Goal: Task Accomplishment & Management: Manage account settings

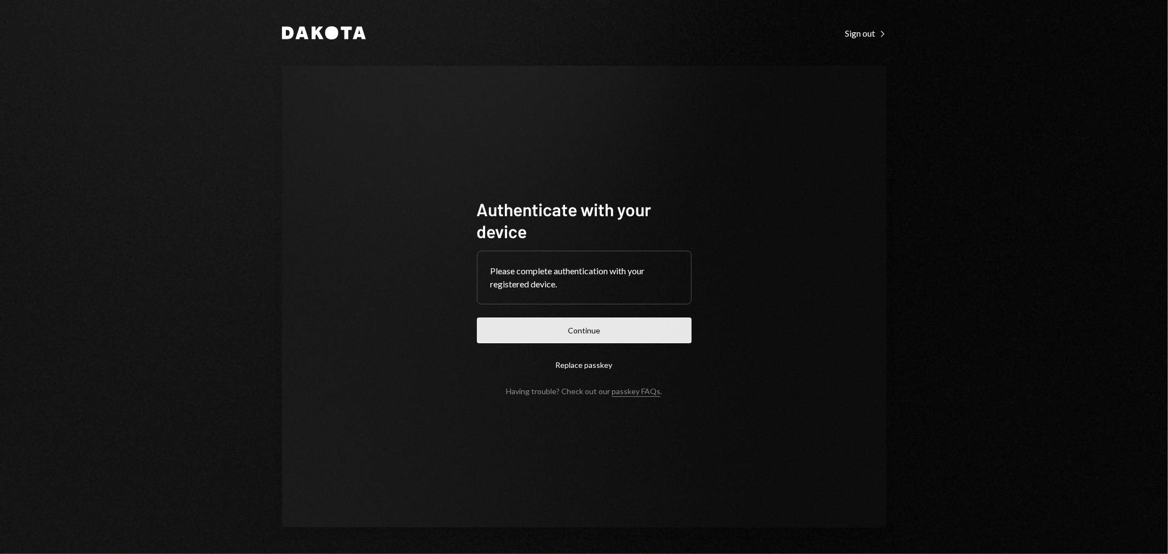
click at [587, 324] on button "Continue" at bounding box center [584, 331] width 215 height 26
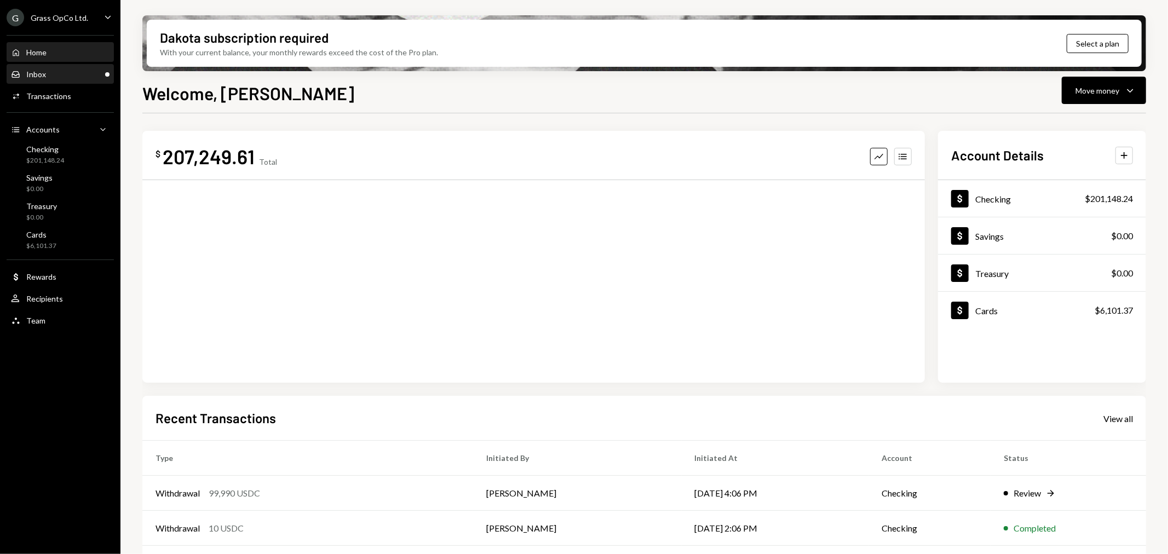
click at [64, 70] on div "Inbox Inbox" at bounding box center [60, 75] width 99 height 10
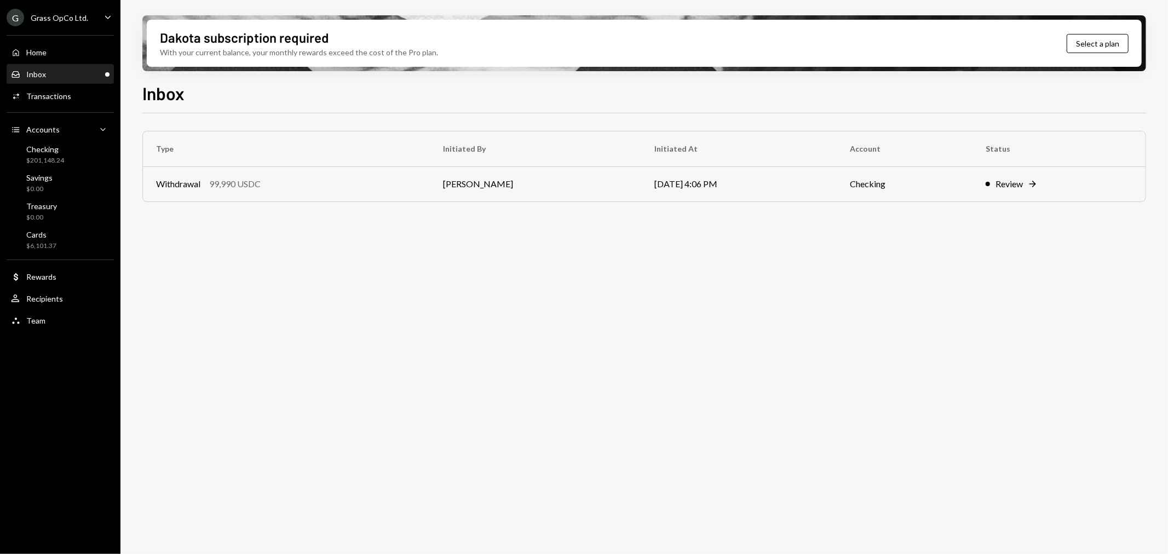
click at [199, 162] on th "Type" at bounding box center [286, 148] width 287 height 35
click at [217, 187] on div "99,990 USDC" at bounding box center [234, 183] width 51 height 13
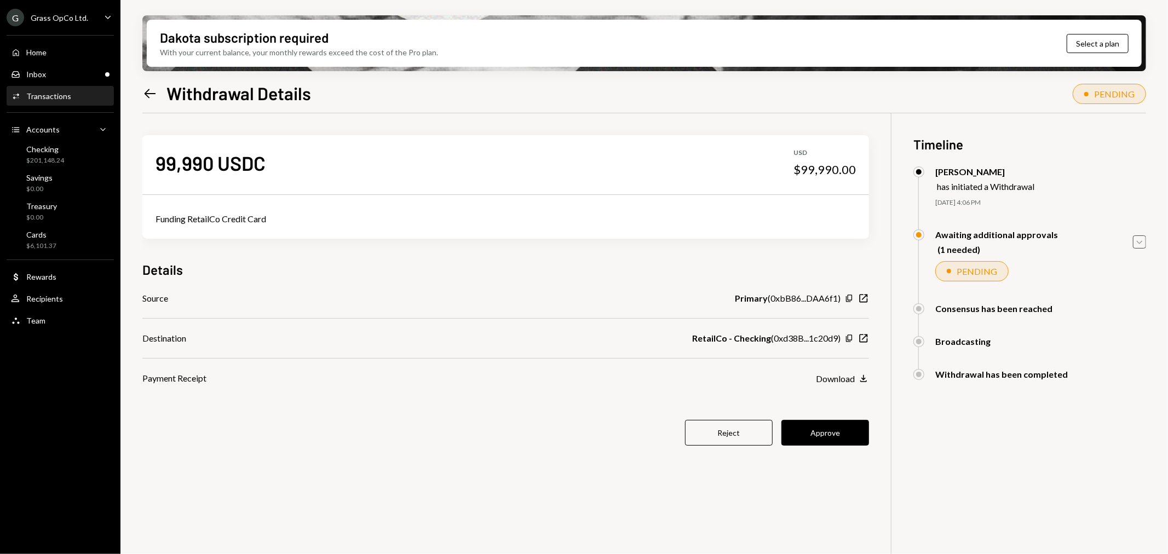
click at [1136, 237] on icon "Caret Down" at bounding box center [1140, 242] width 12 height 12
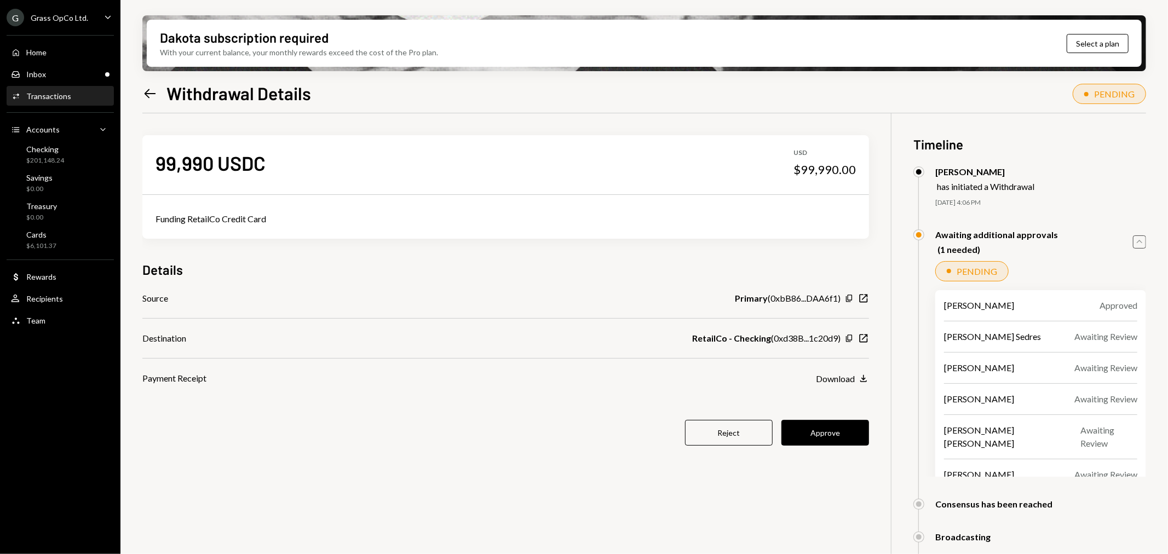
click at [1136, 237] on icon "Caret Up" at bounding box center [1140, 242] width 12 height 12
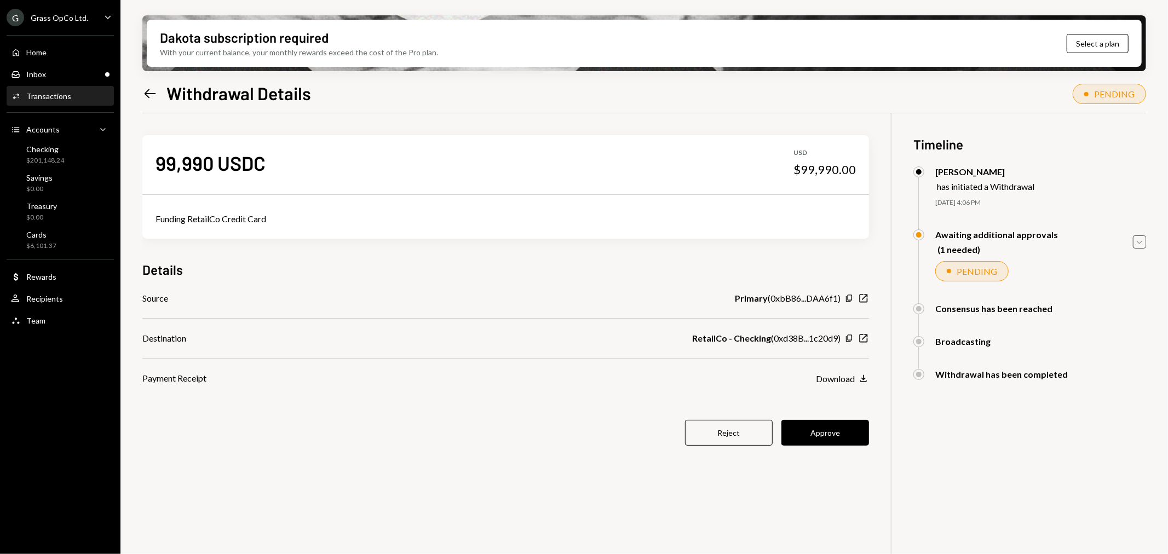
click at [83, 15] on div "Grass OpCo Ltd." at bounding box center [60, 17] width 58 height 9
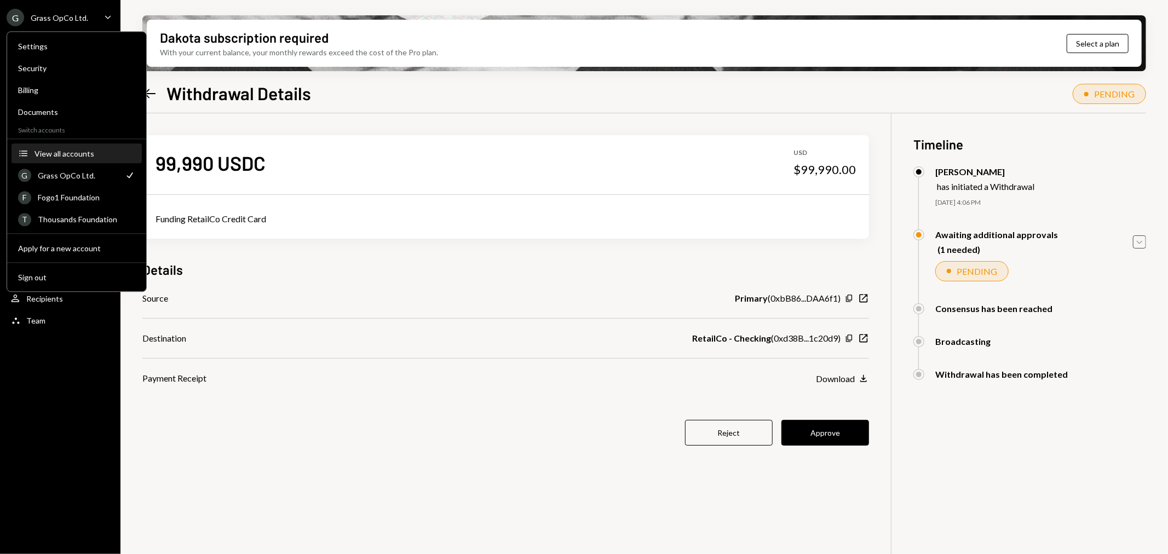
click at [76, 158] on button "Accounts View all accounts" at bounding box center [77, 154] width 130 height 20
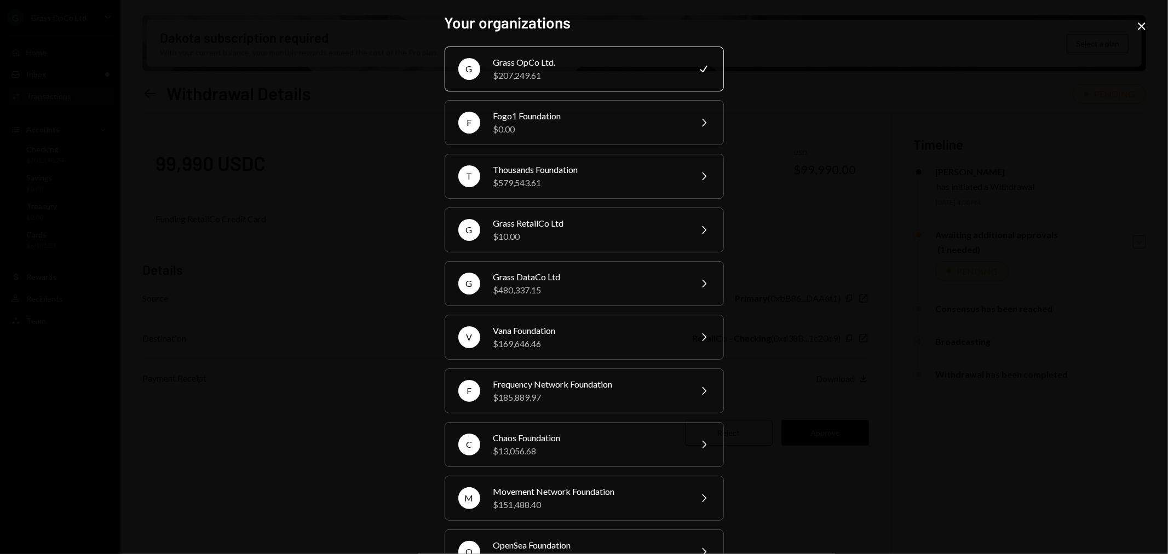
scroll to position [92, 0]
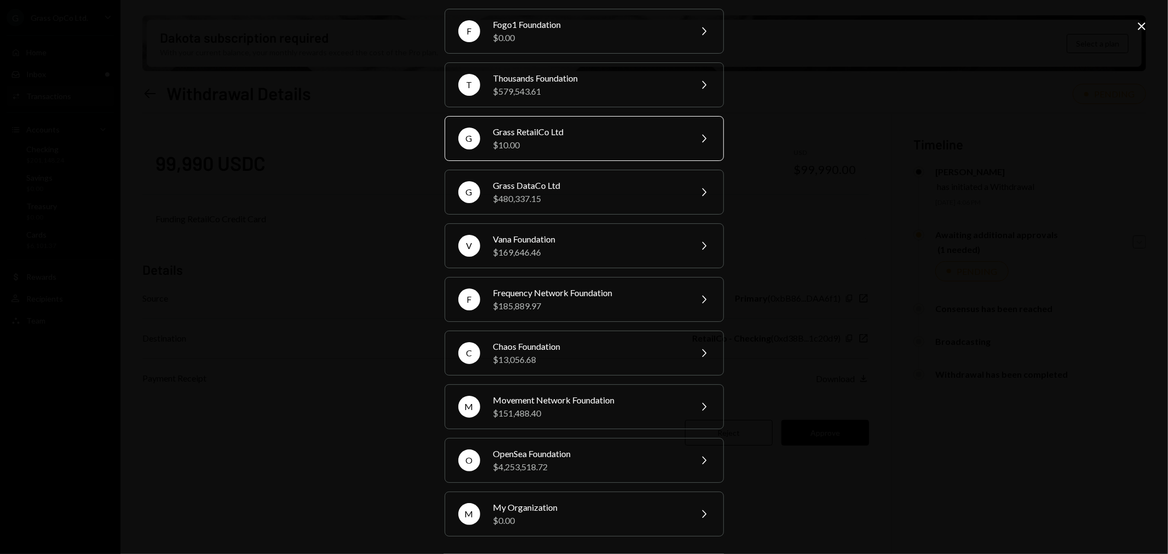
click at [544, 139] on div "$10.00" at bounding box center [588, 145] width 191 height 13
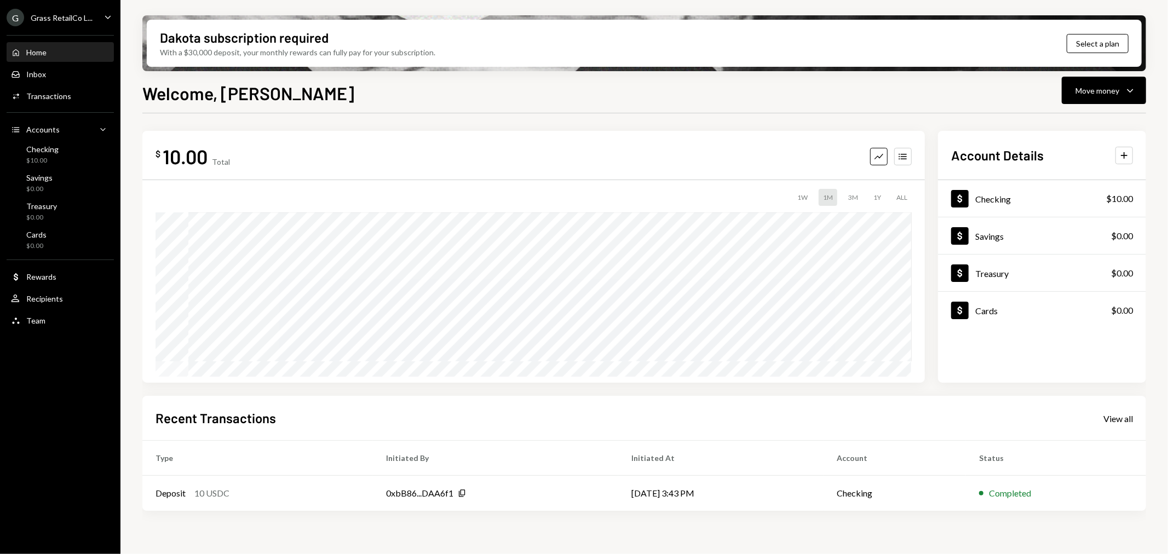
click at [73, 20] on div "Grass RetailCo L..." at bounding box center [62, 17] width 62 height 9
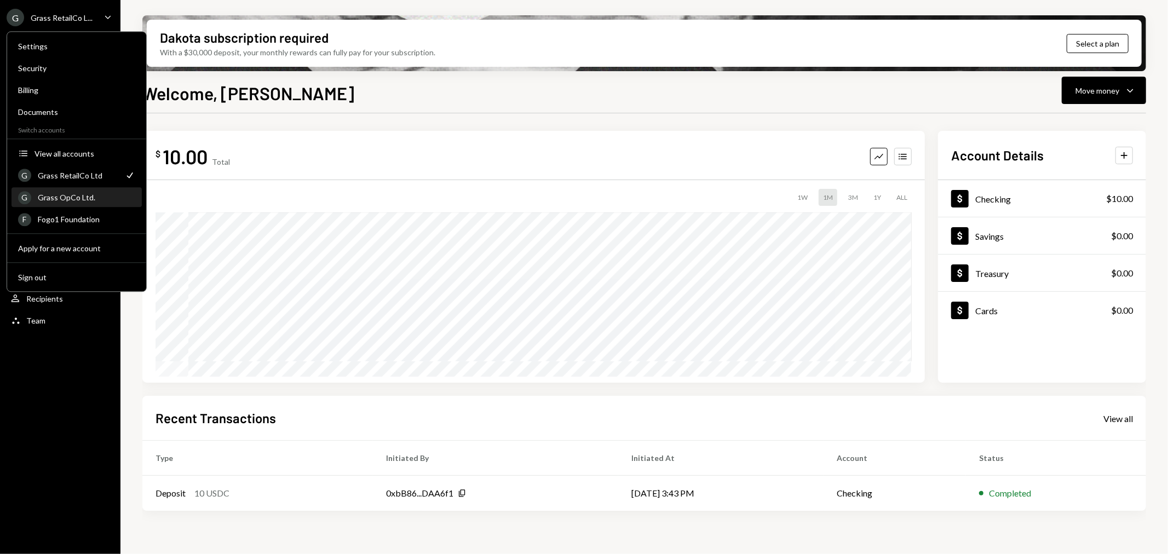
click at [85, 200] on div "Grass OpCo Ltd." at bounding box center [86, 197] width 97 height 9
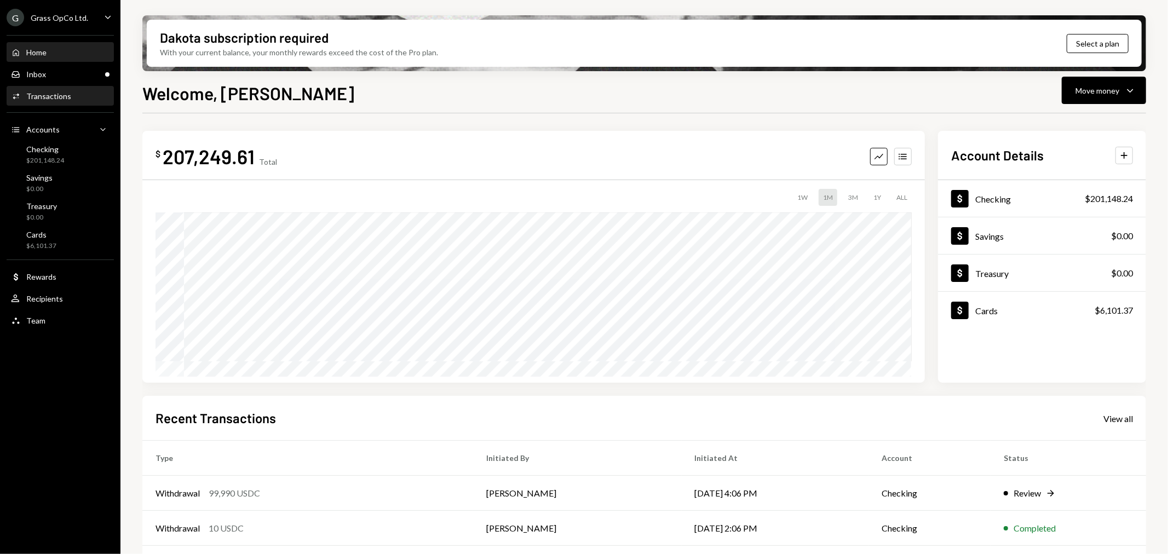
click at [69, 89] on div "Activities Transactions" at bounding box center [60, 96] width 99 height 19
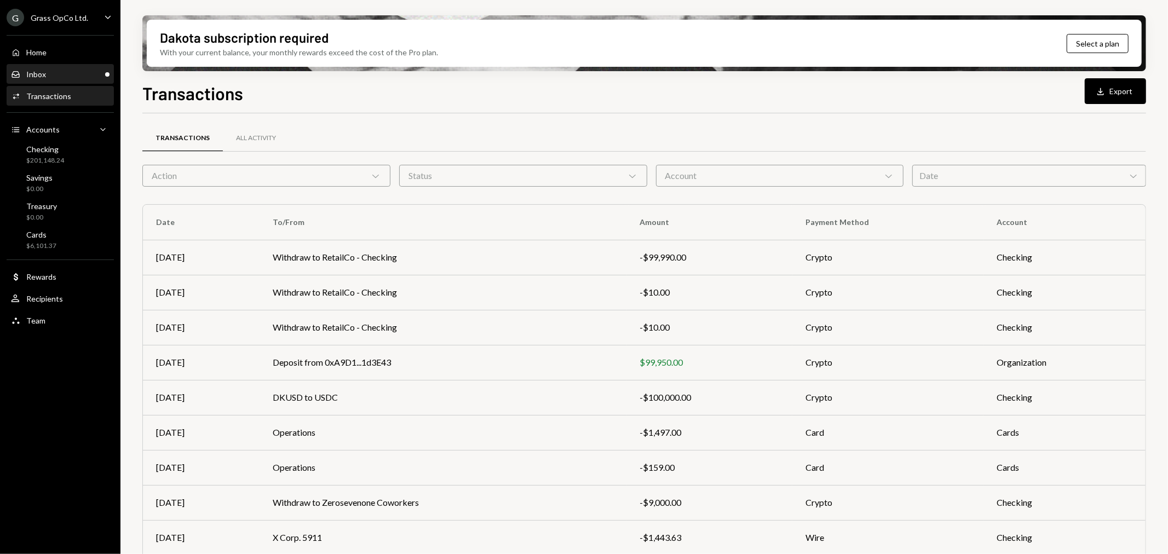
click at [86, 79] on div "Inbox Inbox" at bounding box center [60, 74] width 99 height 19
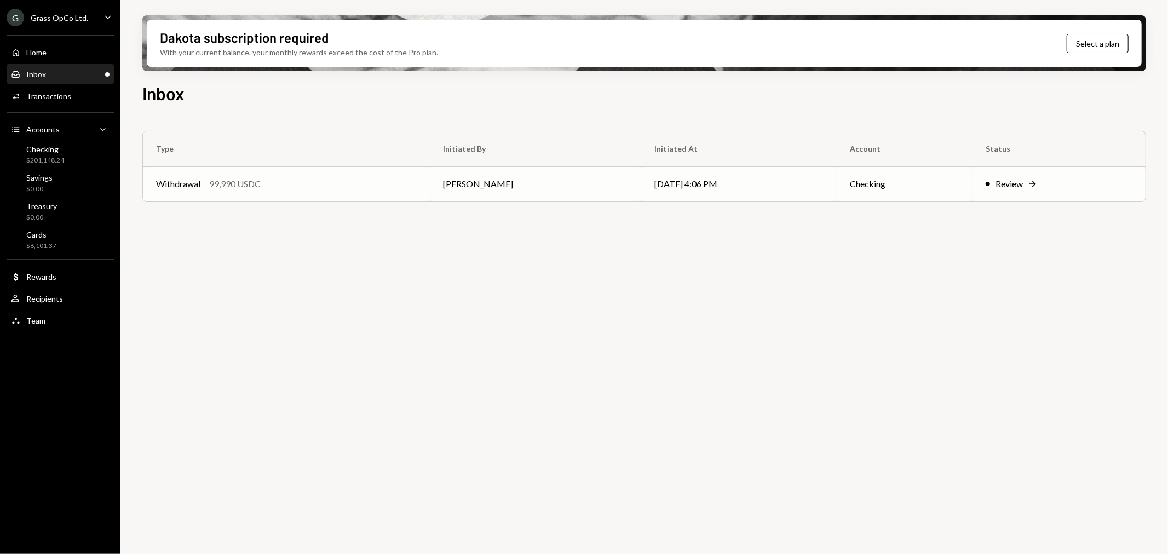
click at [487, 168] on td "Bret Shilliday" at bounding box center [535, 183] width 211 height 35
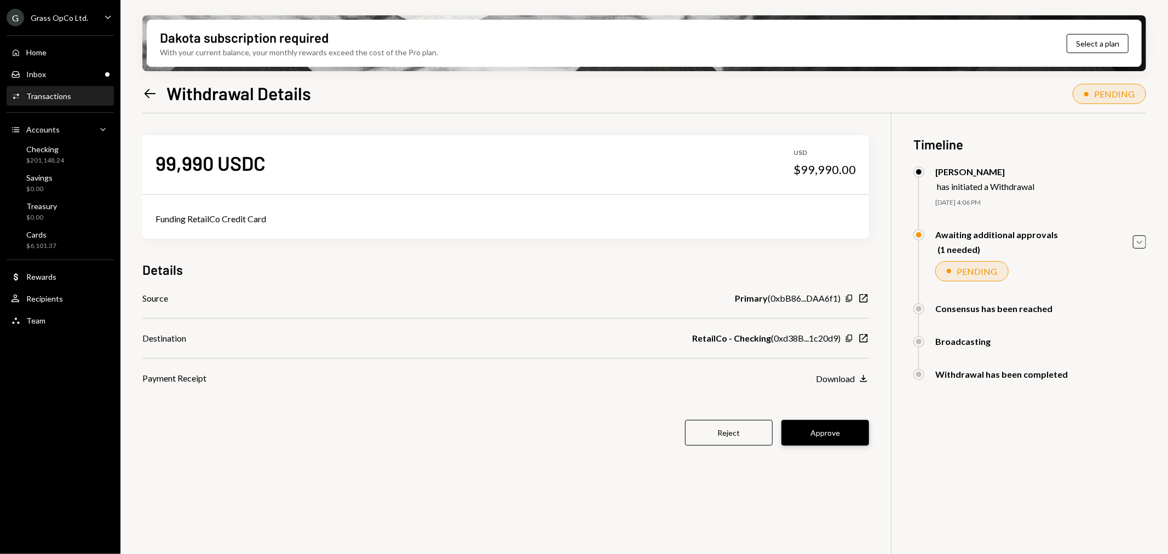
click at [828, 435] on button "Approve" at bounding box center [826, 433] width 88 height 26
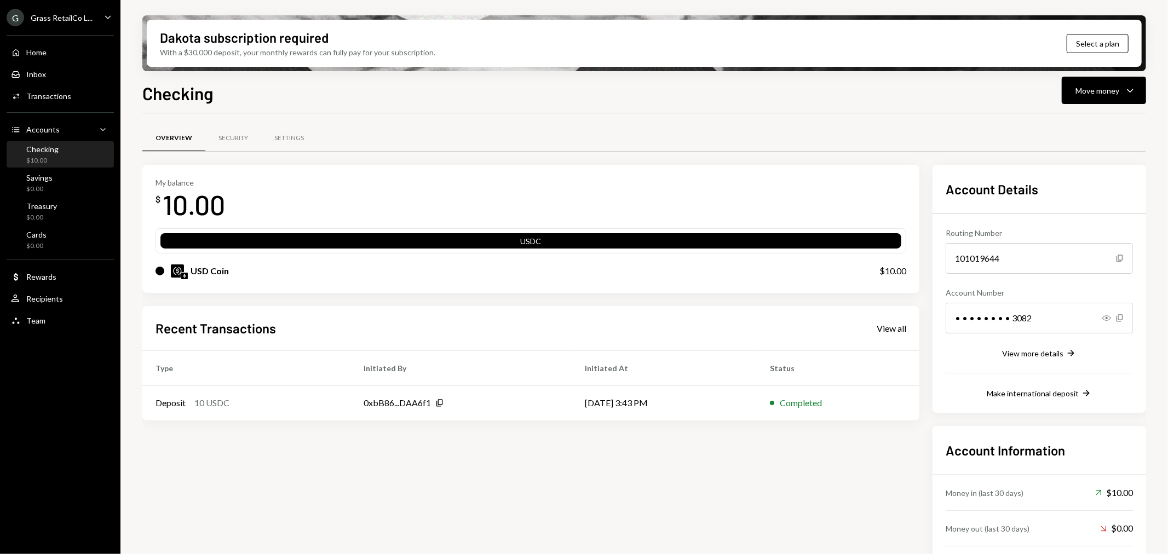
click at [56, 20] on div "Grass RetailCo L..." at bounding box center [62, 17] width 62 height 9
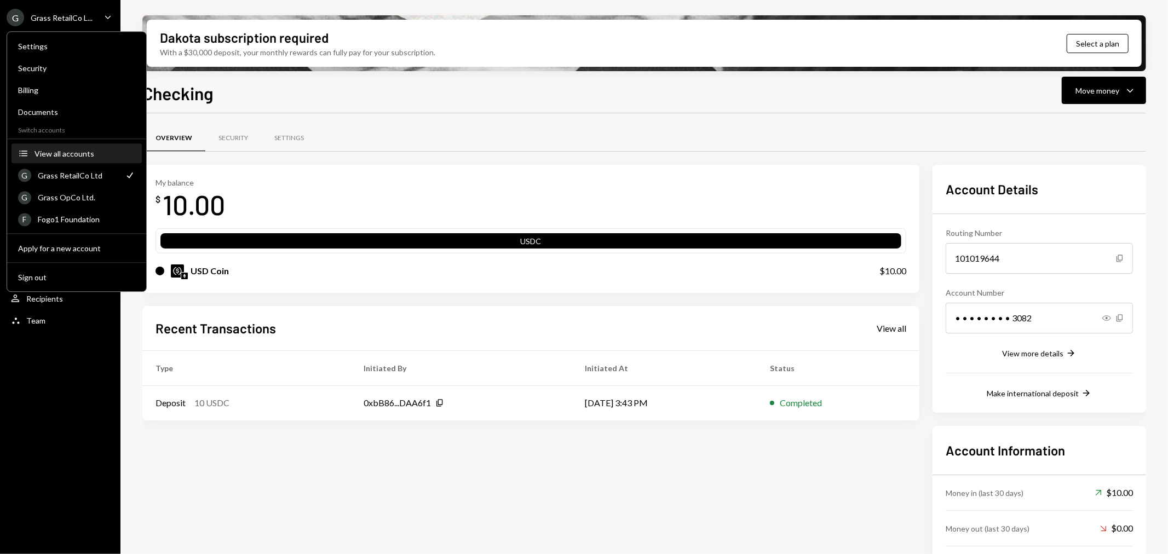
click at [62, 157] on div "View all accounts" at bounding box center [85, 153] width 101 height 9
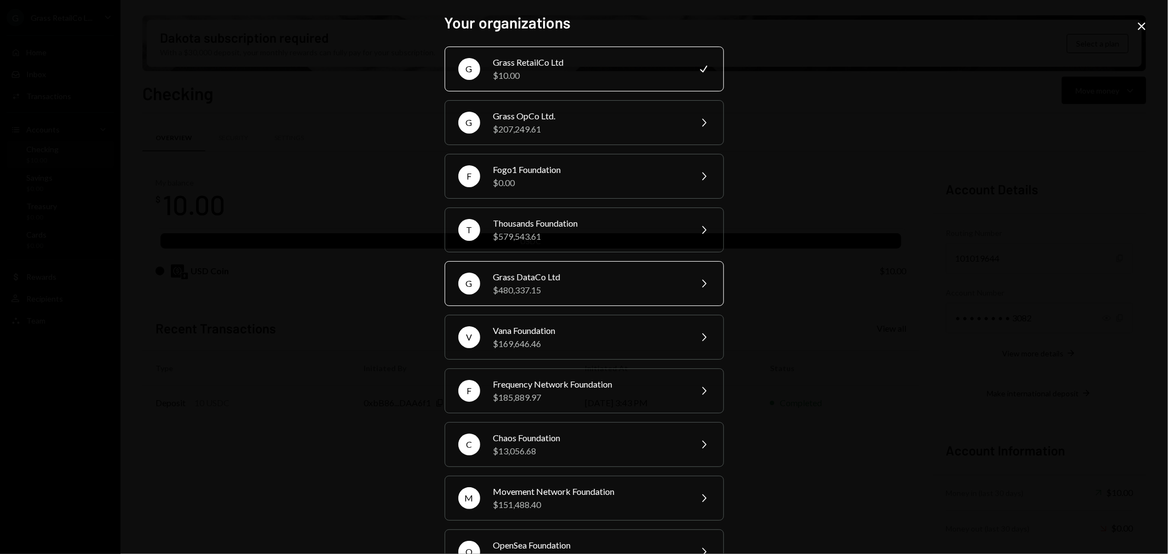
click at [543, 277] on div "Grass DataCo Ltd" at bounding box center [588, 277] width 191 height 13
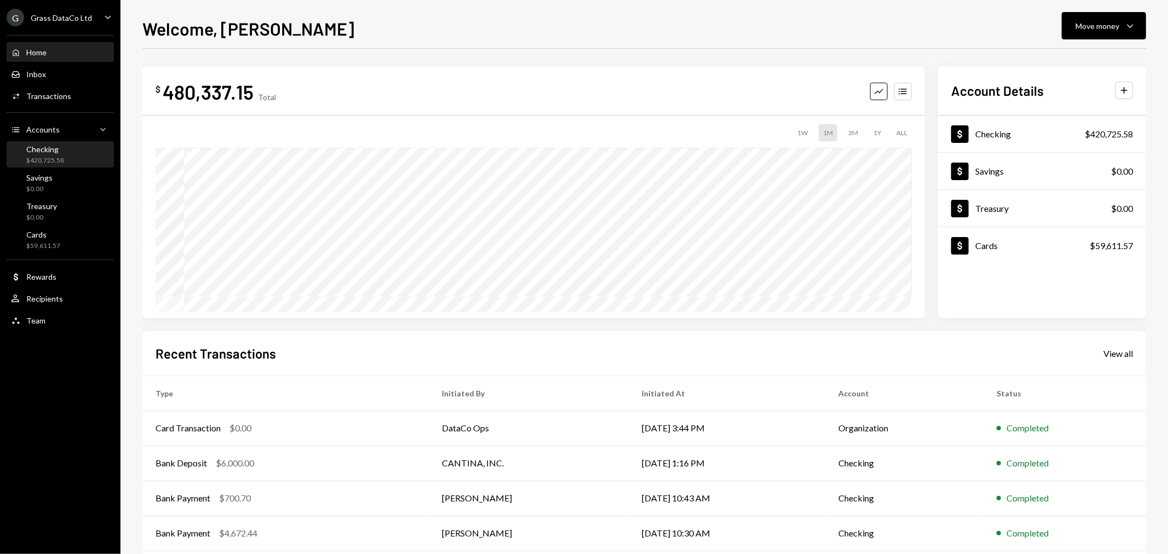
click at [45, 164] on div "$420,725.58" at bounding box center [45, 160] width 38 height 9
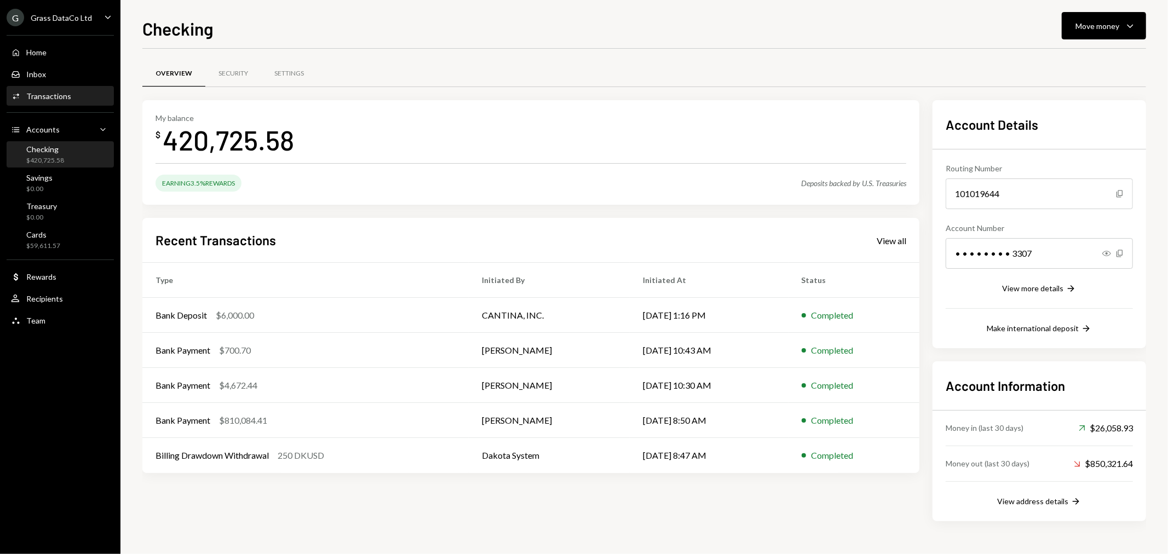
click at [61, 99] on div "Transactions" at bounding box center [48, 95] width 45 height 9
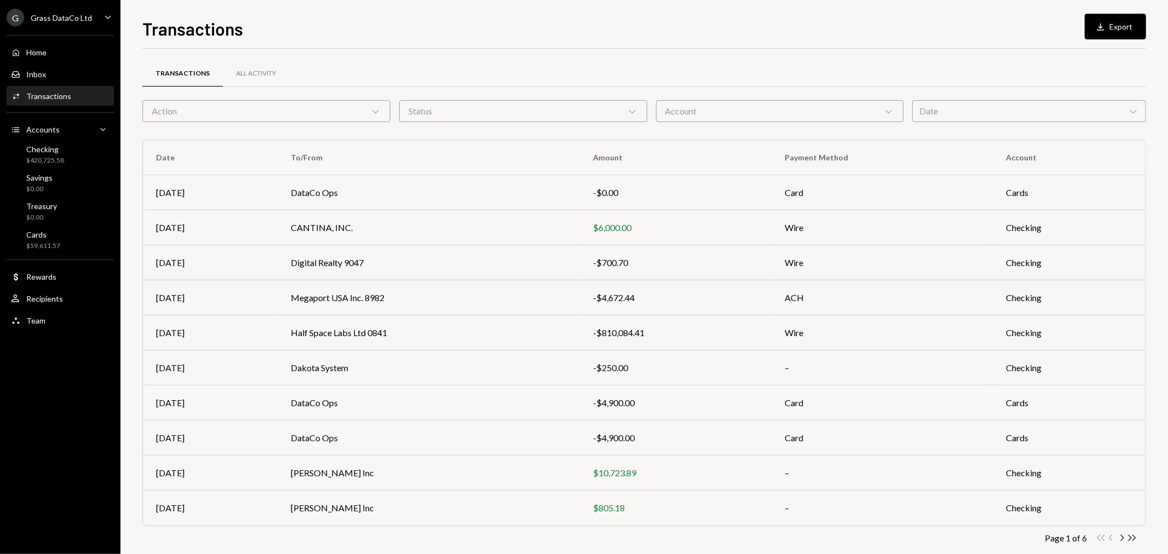
click at [94, 11] on div "G Grass DataCo Ltd Caret Down" at bounding box center [60, 18] width 120 height 18
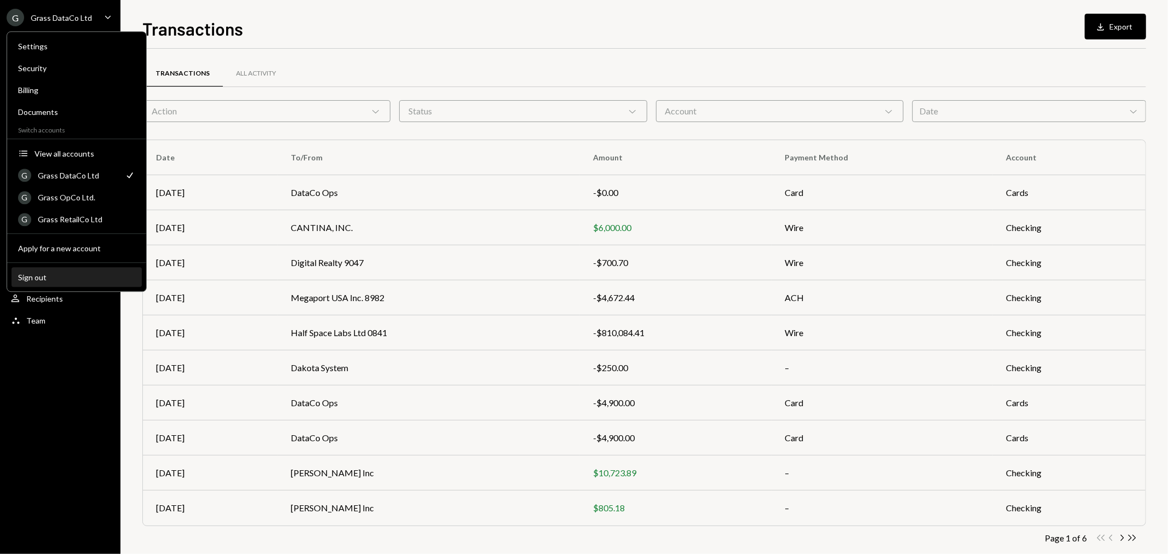
click at [39, 277] on div "Sign out" at bounding box center [76, 277] width 117 height 9
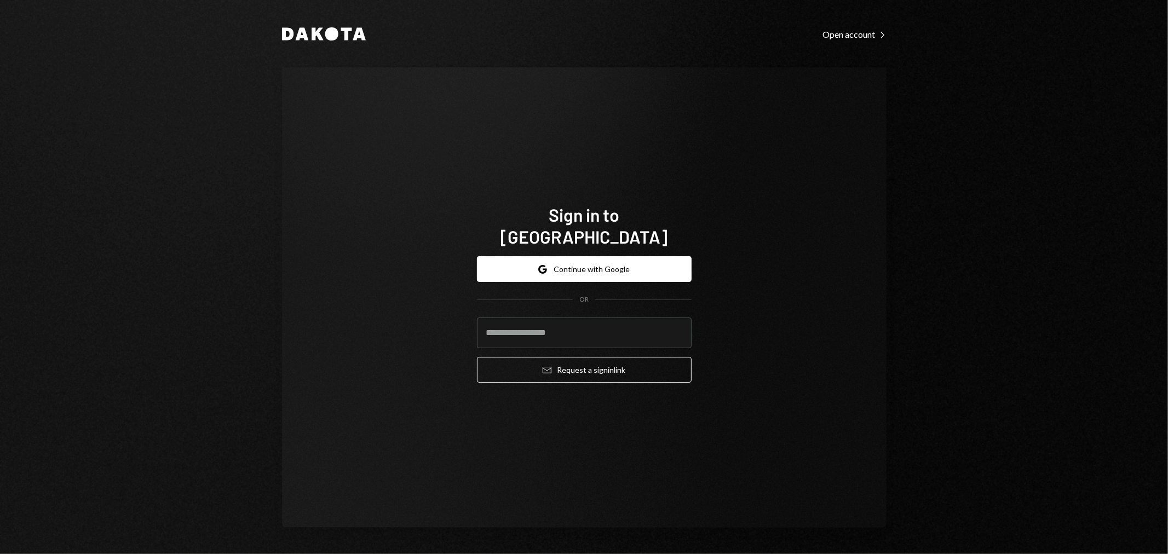
type input "**********"
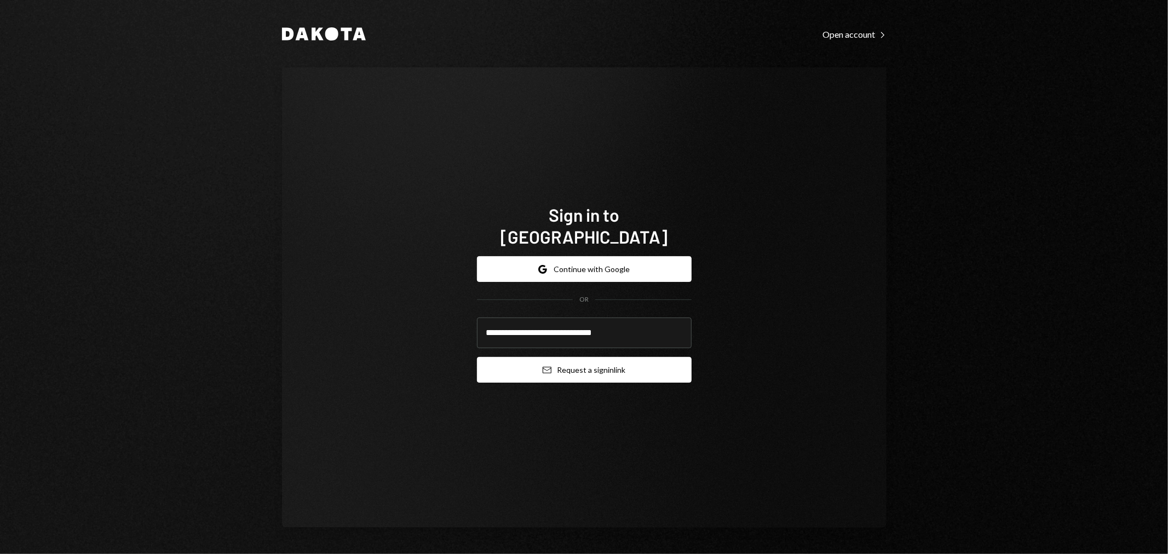
click at [566, 358] on button "Email Request a sign in link" at bounding box center [584, 370] width 215 height 26
